Goal: Task Accomplishment & Management: Manage account settings

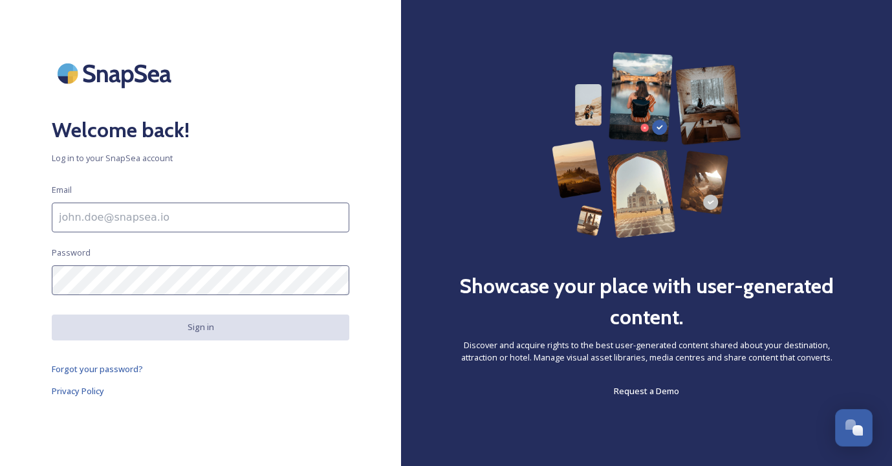
scroll to position [3436, 0]
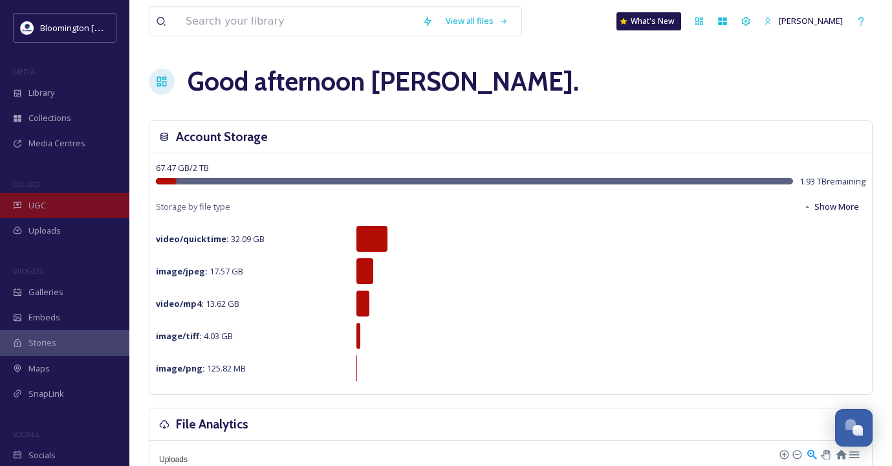
click at [53, 204] on div "UGC" at bounding box center [64, 205] width 129 height 25
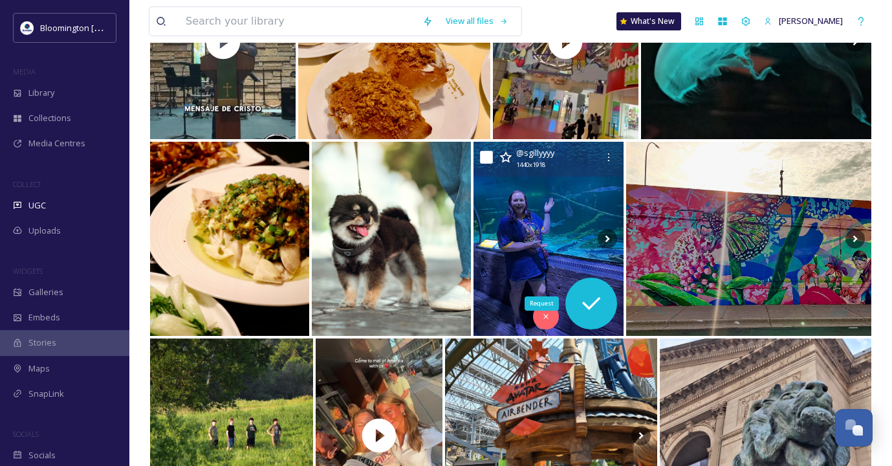
scroll to position [3419, 0]
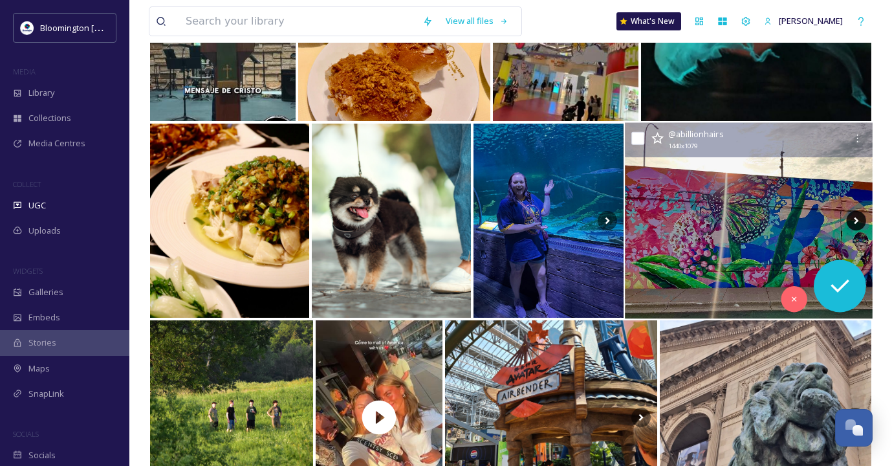
click at [851, 221] on icon at bounding box center [855, 220] width 19 height 19
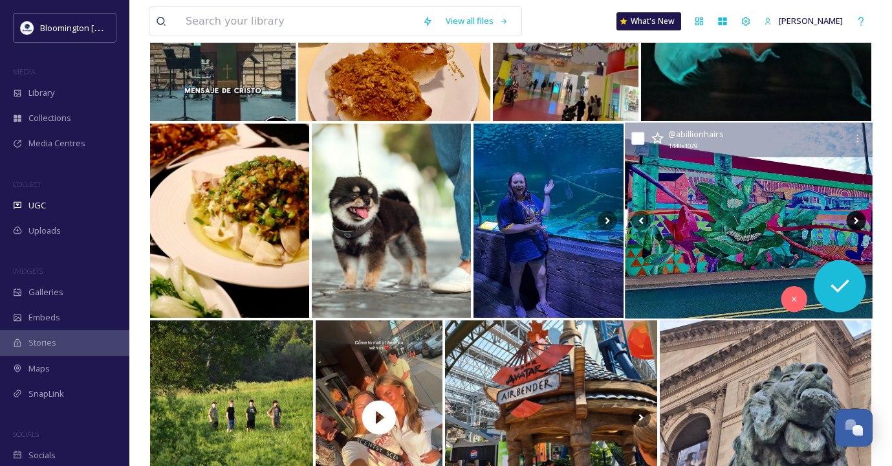
click at [856, 221] on icon at bounding box center [856, 220] width 5 height 7
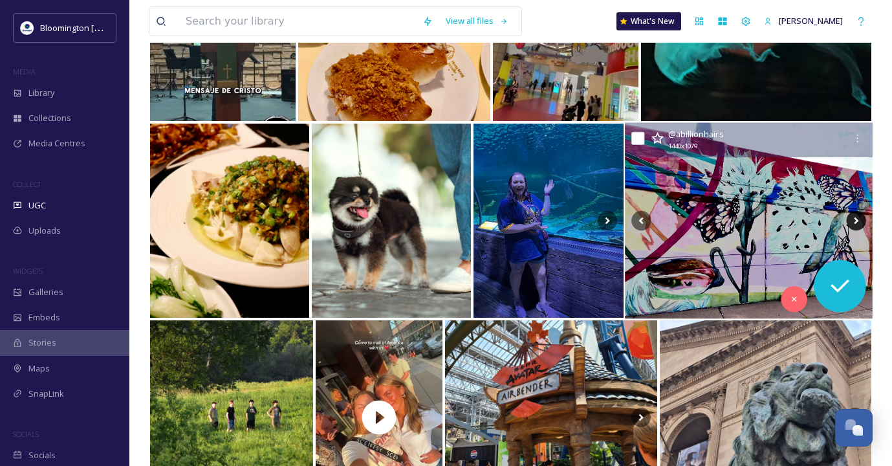
click at [856, 221] on icon at bounding box center [856, 220] width 5 height 7
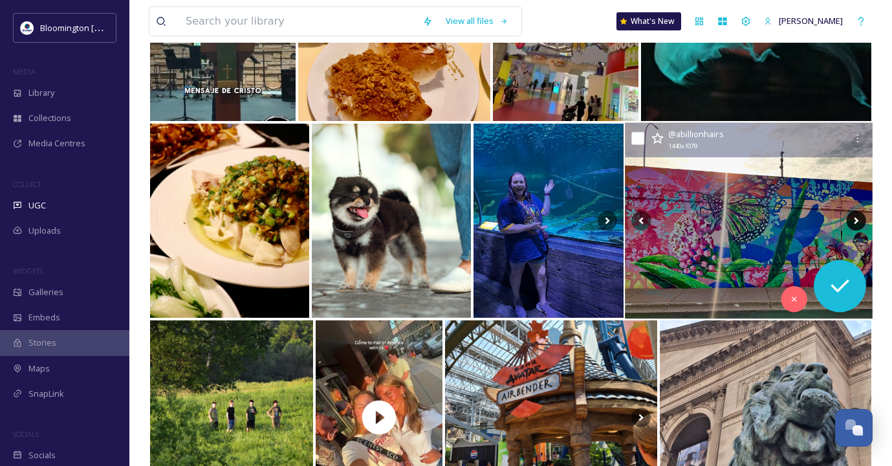
click at [856, 221] on icon at bounding box center [856, 220] width 5 height 7
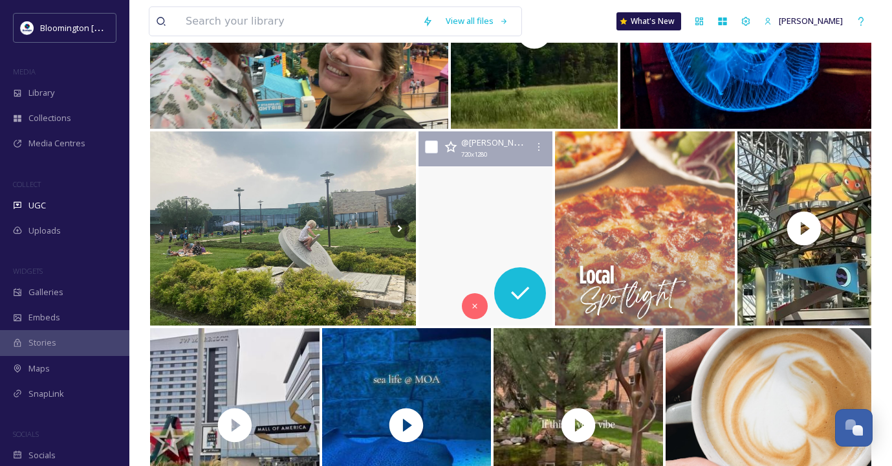
scroll to position [4212, 0]
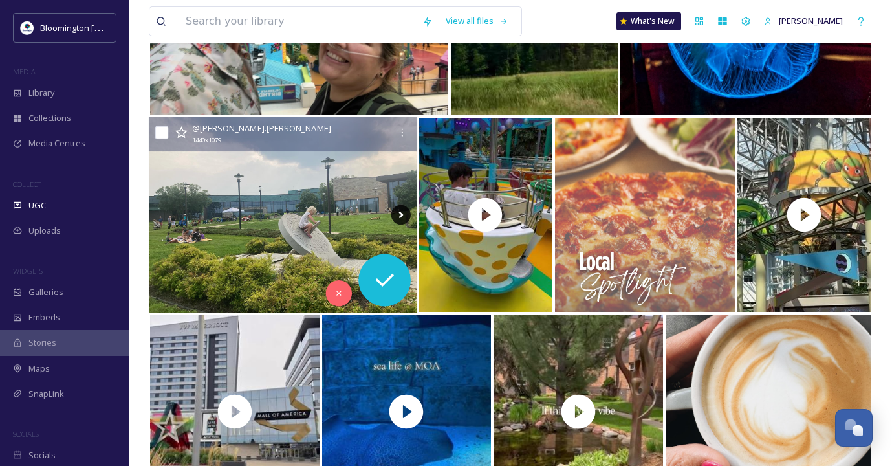
click at [398, 215] on icon at bounding box center [400, 214] width 19 height 19
click at [401, 215] on icon at bounding box center [401, 215] width 5 height 7
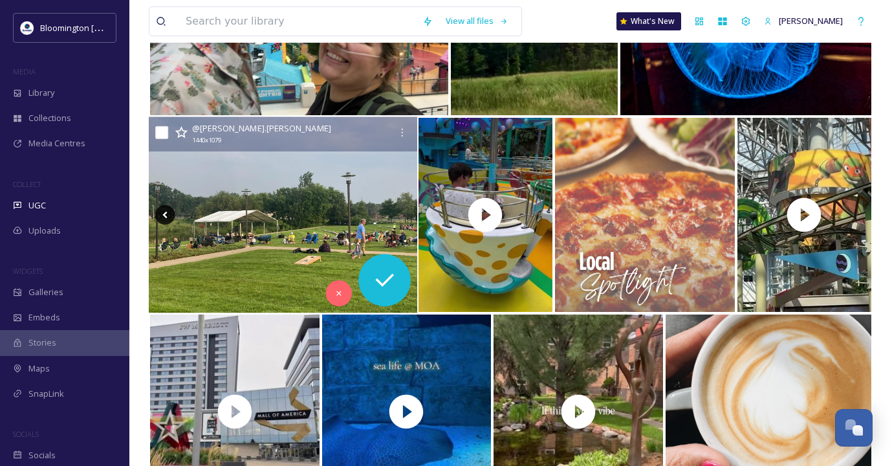
click at [166, 211] on icon at bounding box center [164, 214] width 19 height 19
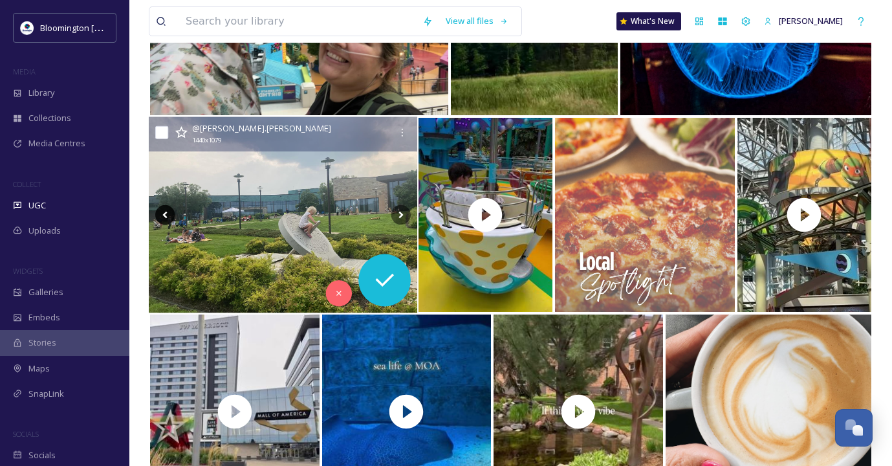
click at [166, 213] on icon at bounding box center [164, 214] width 19 height 19
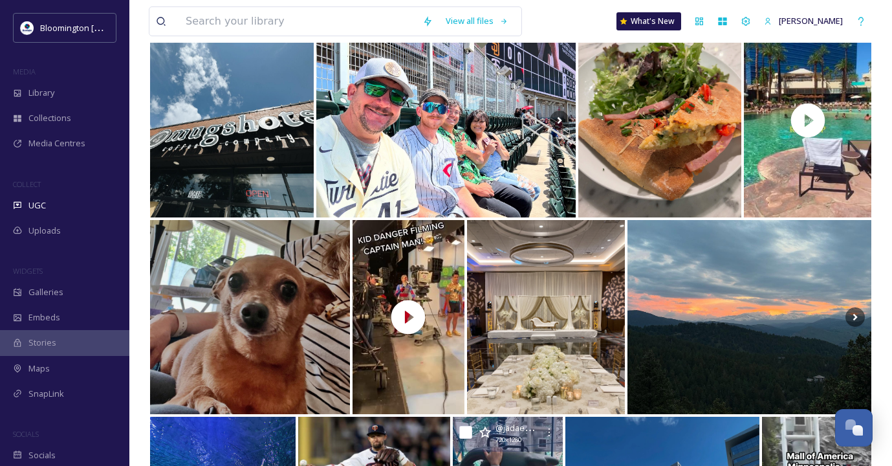
scroll to position [0, 0]
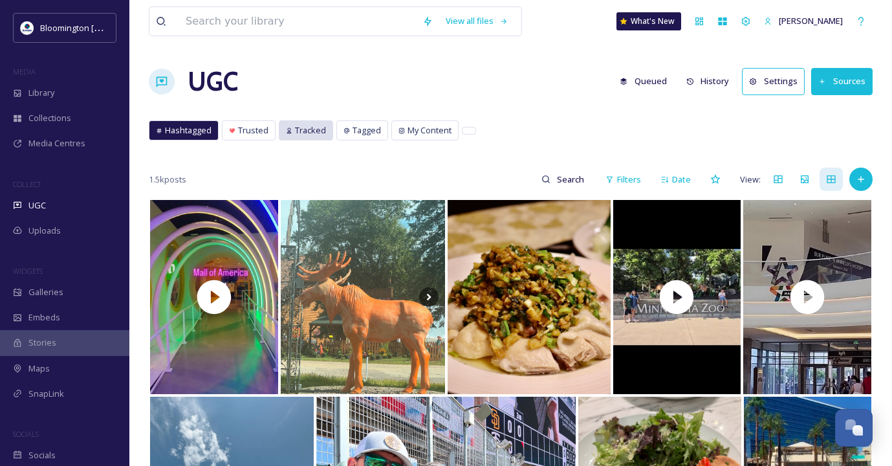
click at [307, 131] on span "Tracked" at bounding box center [310, 130] width 31 height 12
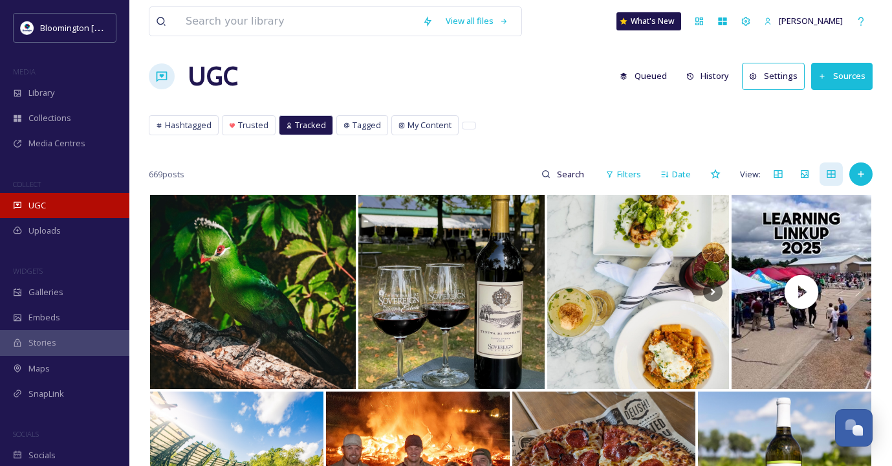
scroll to position [10, 0]
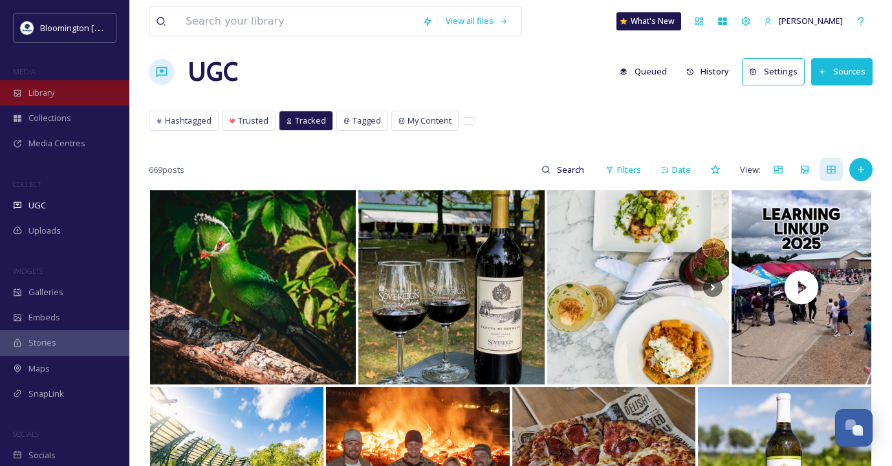
click at [56, 95] on div "Library" at bounding box center [64, 92] width 129 height 25
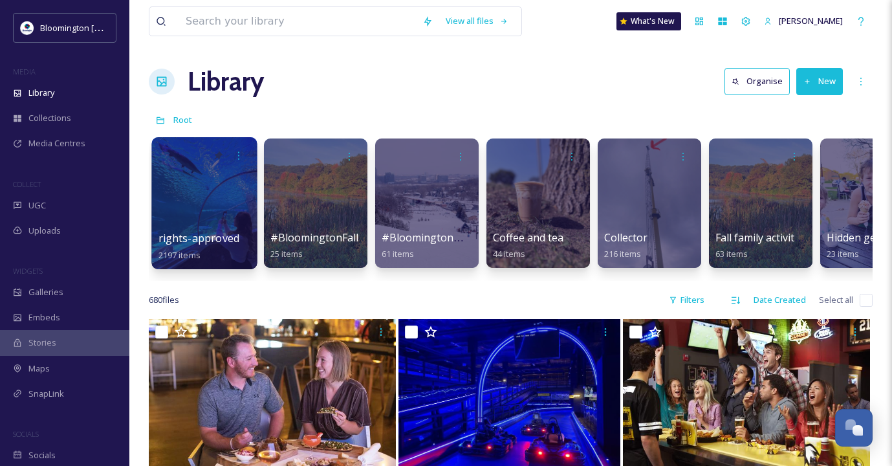
click at [209, 200] on div at bounding box center [203, 203] width 105 height 132
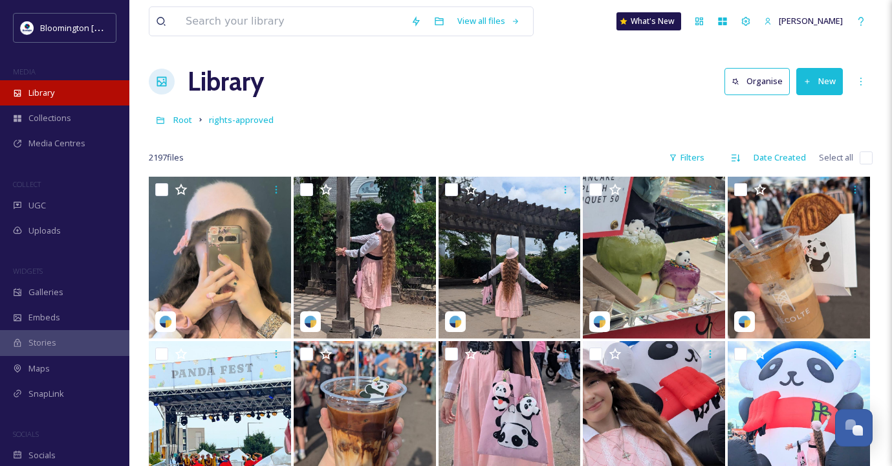
click at [71, 93] on div "Library" at bounding box center [64, 92] width 129 height 25
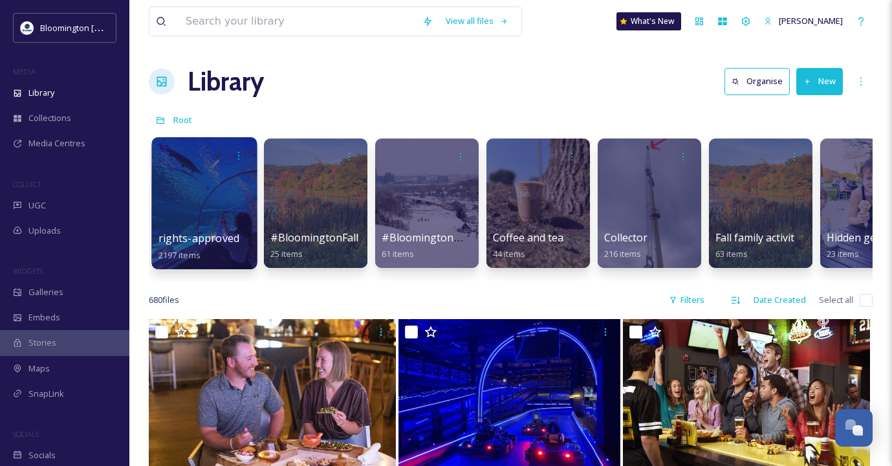
click at [193, 216] on div at bounding box center [203, 203] width 105 height 132
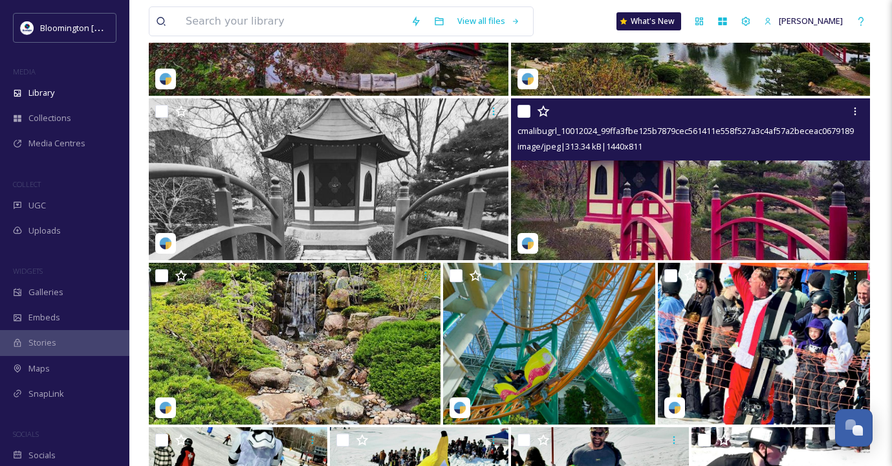
scroll to position [5420, 0]
